Goal: Use online tool/utility: Utilize a website feature to perform a specific function

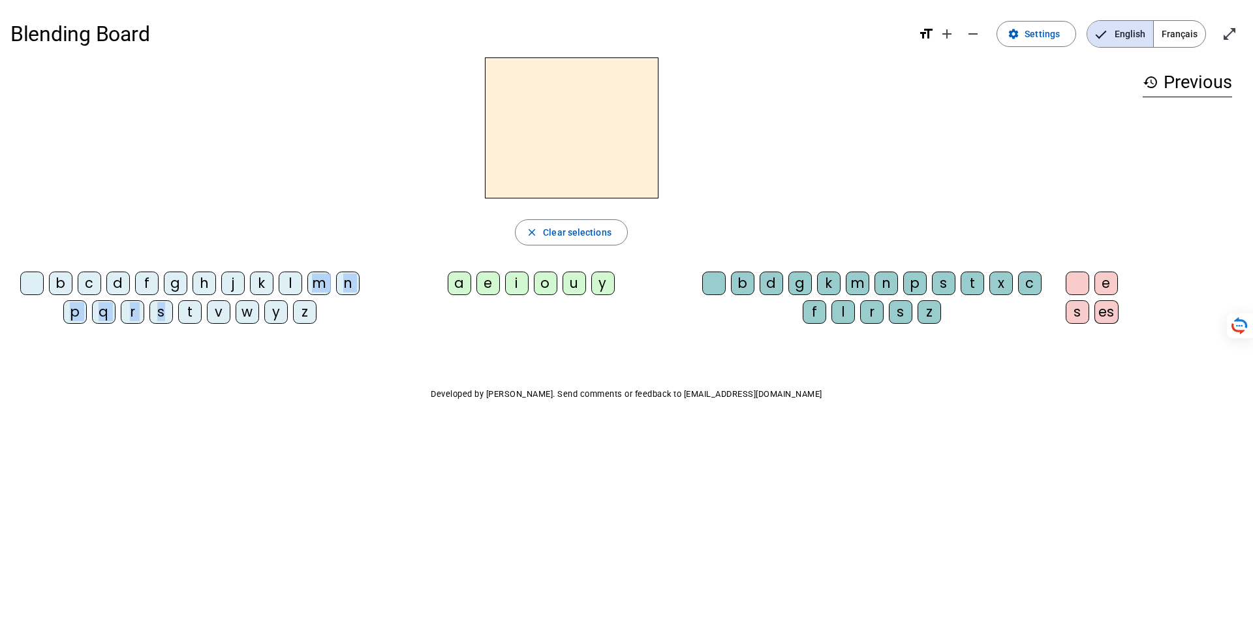
drag, startPoint x: 165, startPoint y: 312, endPoint x: 292, endPoint y: 255, distance: 139.3
click at [292, 255] on div "close Clear selections b c d f g h j k l m n p q r s t v w y z a e i o u y b d …" at bounding box center [570, 195] width 1121 height 277
click at [159, 309] on div "s" at bounding box center [160, 311] width 23 height 23
click at [462, 286] on div "a" at bounding box center [459, 282] width 23 height 23
click at [536, 241] on span "button" at bounding box center [571, 232] width 112 height 31
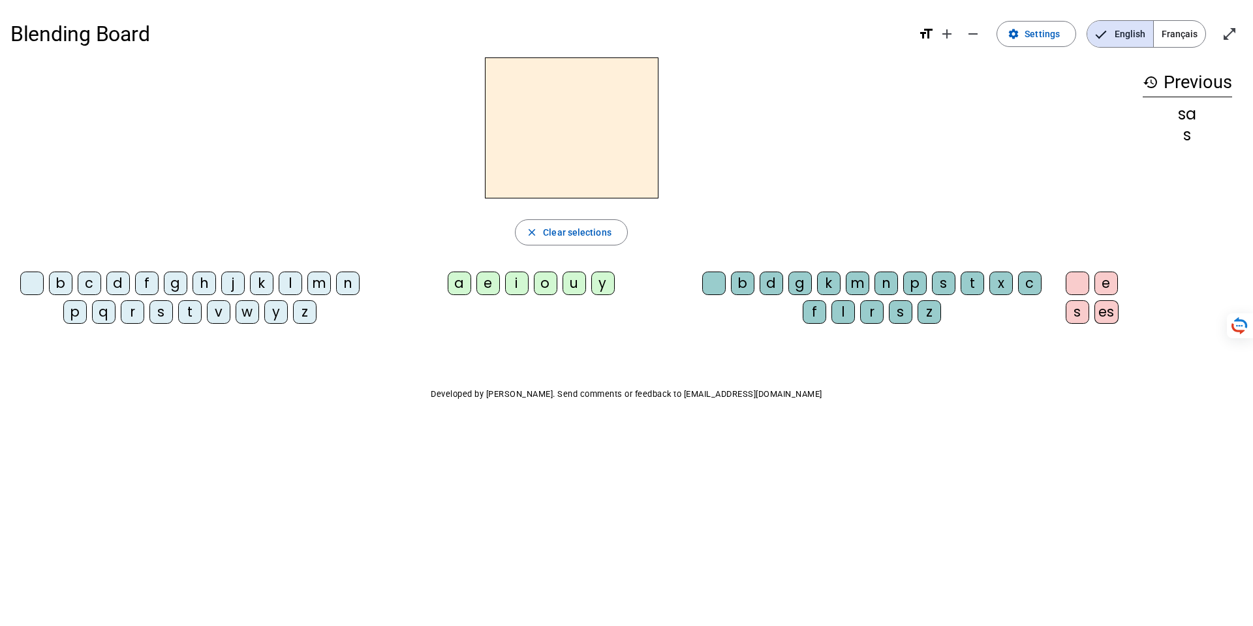
click at [161, 309] on div "s" at bounding box center [160, 311] width 23 height 23
click at [463, 279] on div "a" at bounding box center [459, 282] width 23 height 23
click at [296, 282] on div "l" at bounding box center [290, 282] width 23 height 23
click at [541, 228] on span "button" at bounding box center [571, 232] width 112 height 31
